Goal: Information Seeking & Learning: Learn about a topic

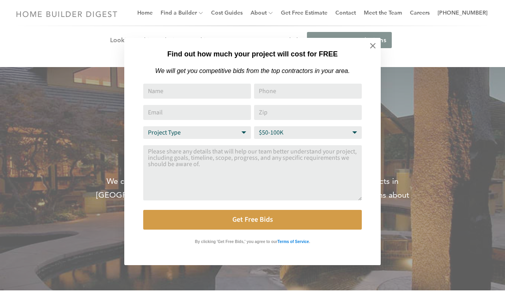
click at [239, 13] on div "Find out how much your project will cost for FREE We will get you competitive b…" at bounding box center [252, 151] width 505 height 303
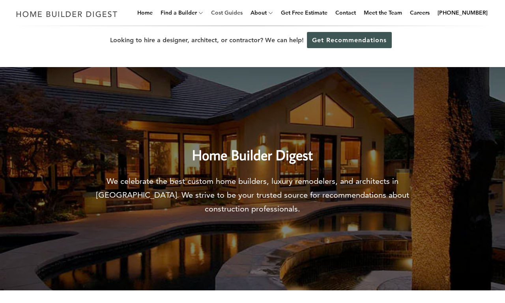
click at [239, 13] on link "Cost Guides" at bounding box center [227, 12] width 38 height 25
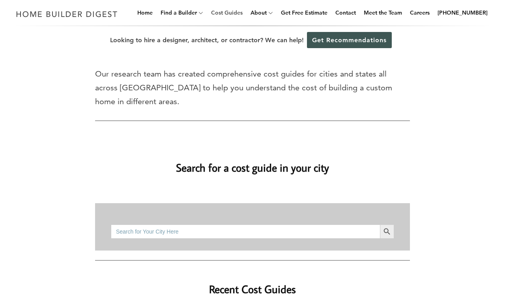
click at [239, 13] on link "Cost Guides" at bounding box center [227, 12] width 38 height 25
click at [246, 231] on input "Search for:" at bounding box center [245, 232] width 269 height 14
type input "bathroom remodel"
click at [380, 225] on button "Search Button" at bounding box center [387, 232] width 14 height 14
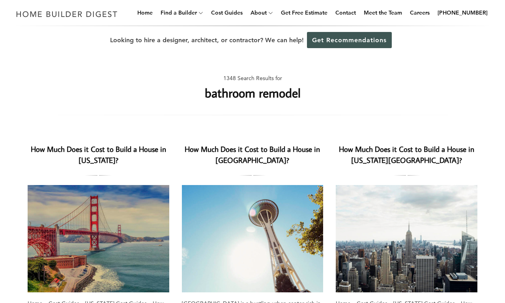
click at [252, 154] on h2 "How Much Does it Cost to Build a House in [GEOGRAPHIC_DATA]?" at bounding box center [253, 155] width 142 height 23
click at [98, 154] on h2 "How Much Does it Cost to Build a House in [US_STATE]?" at bounding box center [99, 155] width 142 height 23
click at [252, 154] on h2 "How Much Does it Cost to Build a House in [GEOGRAPHIC_DATA]?" at bounding box center [253, 155] width 142 height 23
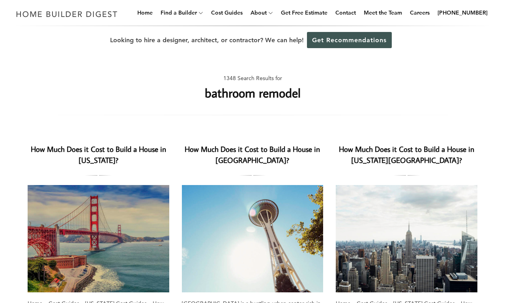
click at [252, 154] on h2 "How Much Does it Cost to Build a House in [GEOGRAPHIC_DATA]?" at bounding box center [253, 155] width 142 height 23
